Goal: Go to known website: Access a specific website the user already knows

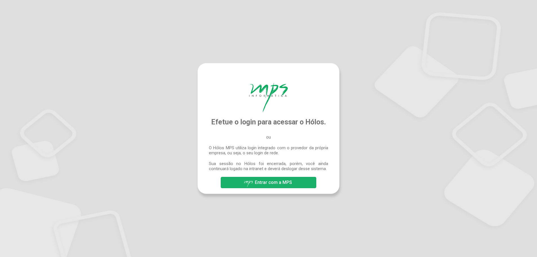
click at [266, 181] on span "Entrar com a MPS" at bounding box center [273, 182] width 37 height 5
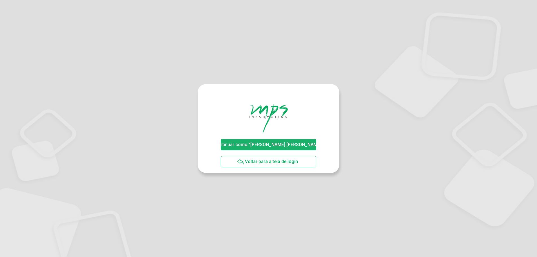
click at [257, 145] on span "Continuar como "[PERSON_NAME].[PERSON_NAME]"" at bounding box center [268, 144] width 109 height 5
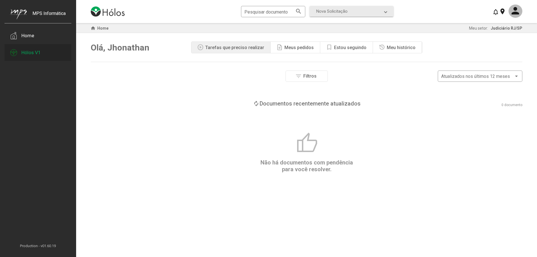
click at [41, 52] on div "Hólos V1" at bounding box center [38, 52] width 67 height 17
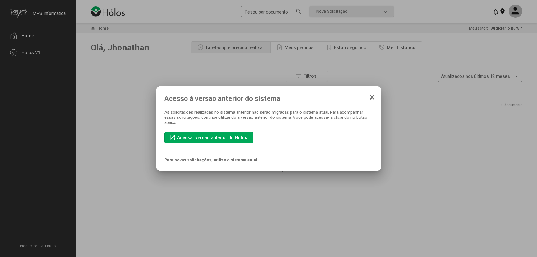
click at [99, 121] on div at bounding box center [268, 128] width 537 height 257
